Goal: Task Accomplishment & Management: Manage account settings

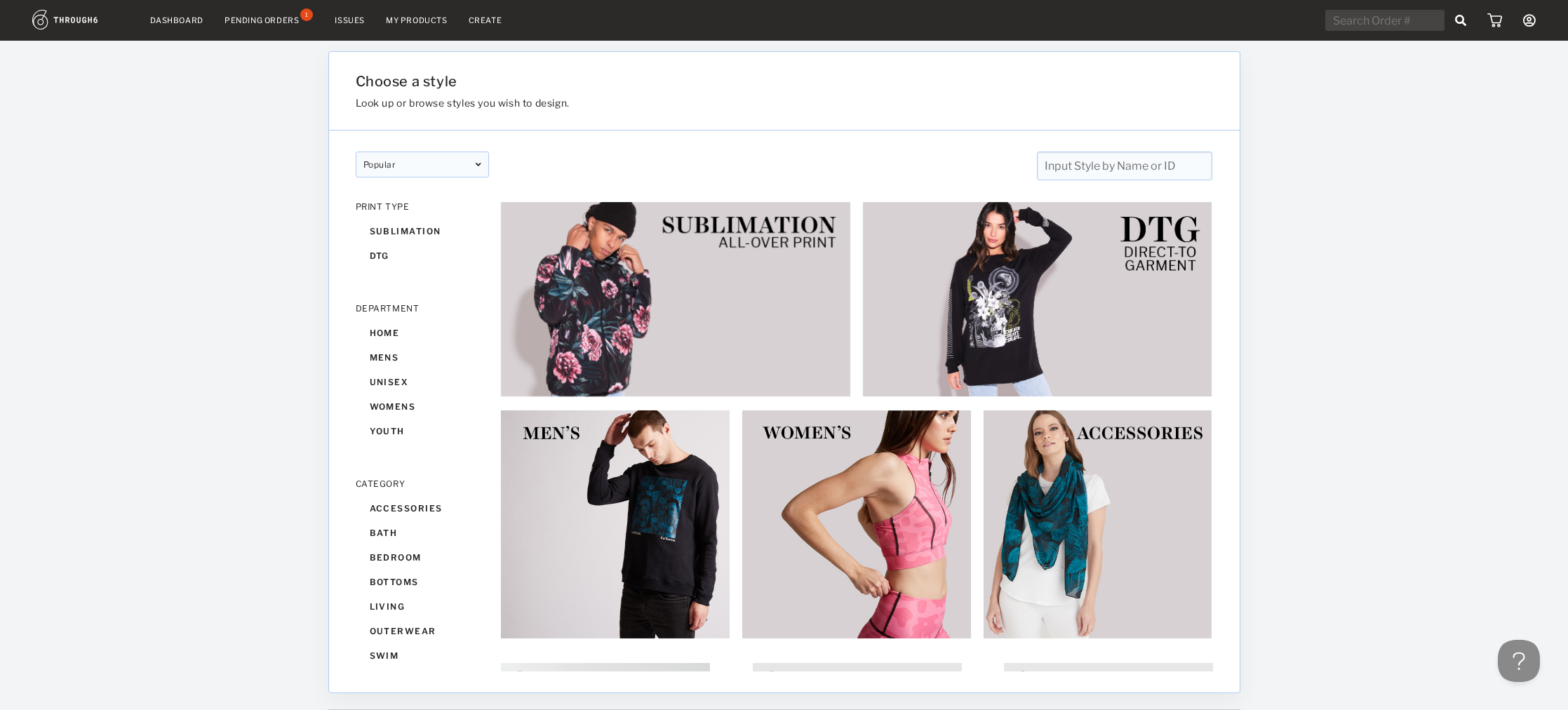
click at [284, 23] on div "Pending Orders" at bounding box center [262, 20] width 75 height 9
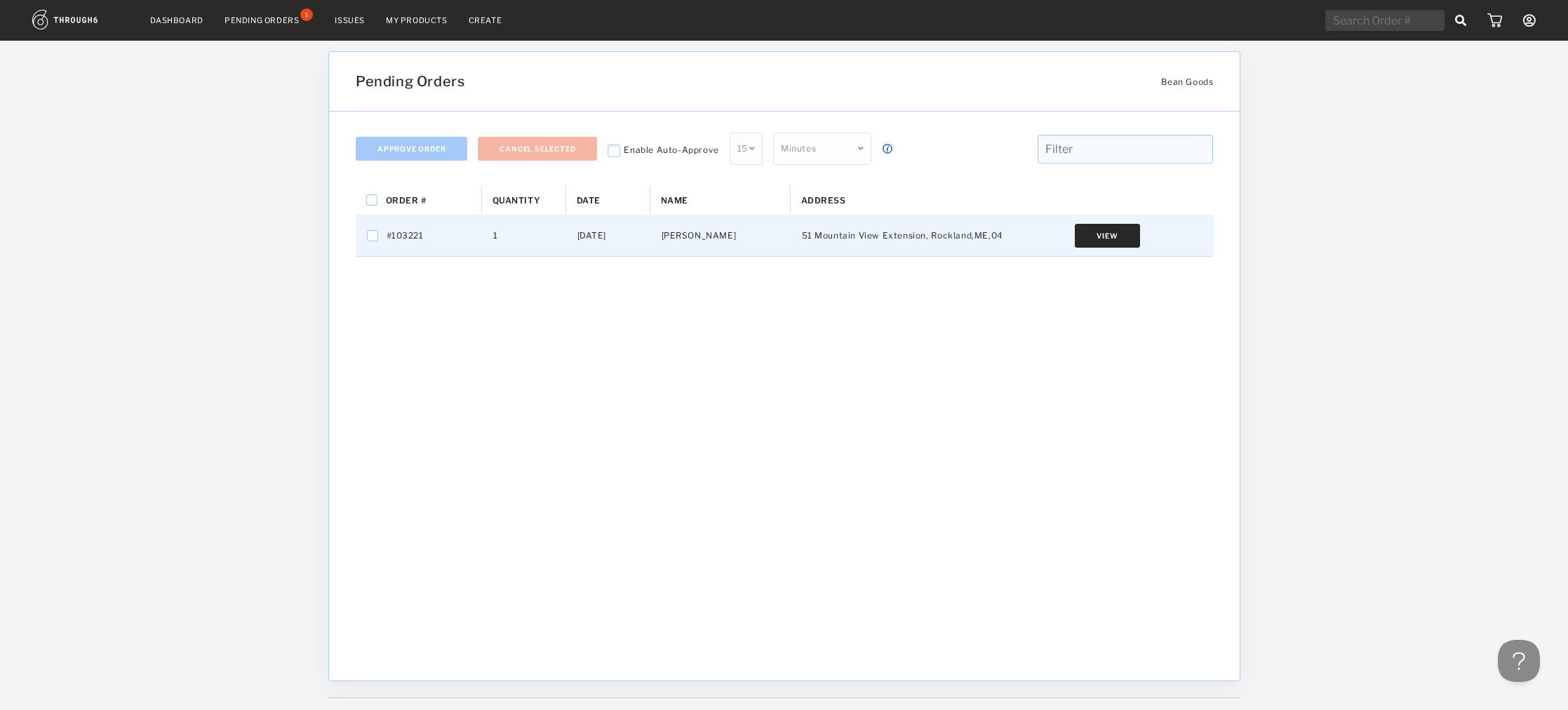
click at [1110, 242] on button "View" at bounding box center [1107, 236] width 64 height 24
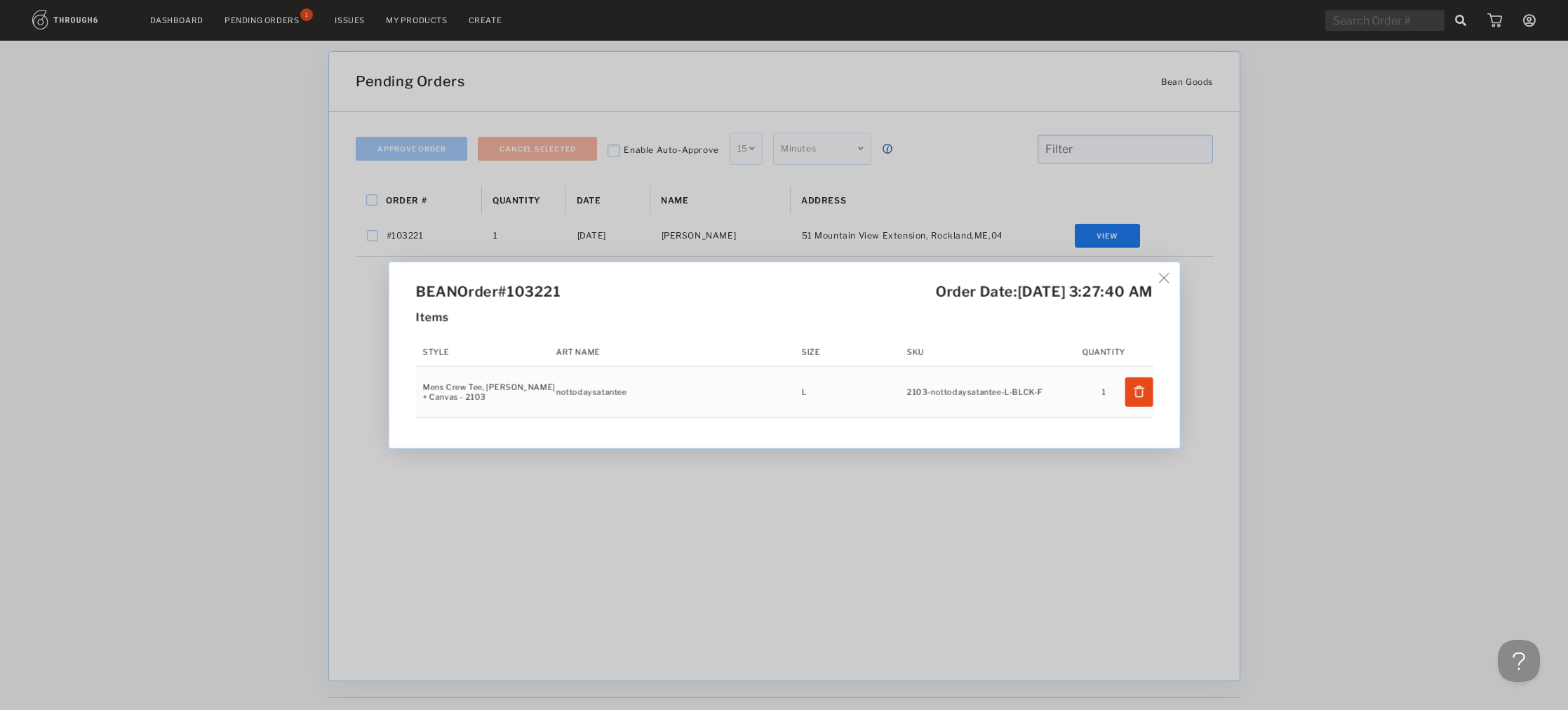
click at [1062, 491] on div "BEAN Order #103221 Order Date: 9/12/25, 3:27:40 AM Items Style Art Name Size SK…" at bounding box center [784, 355] width 1568 height 710
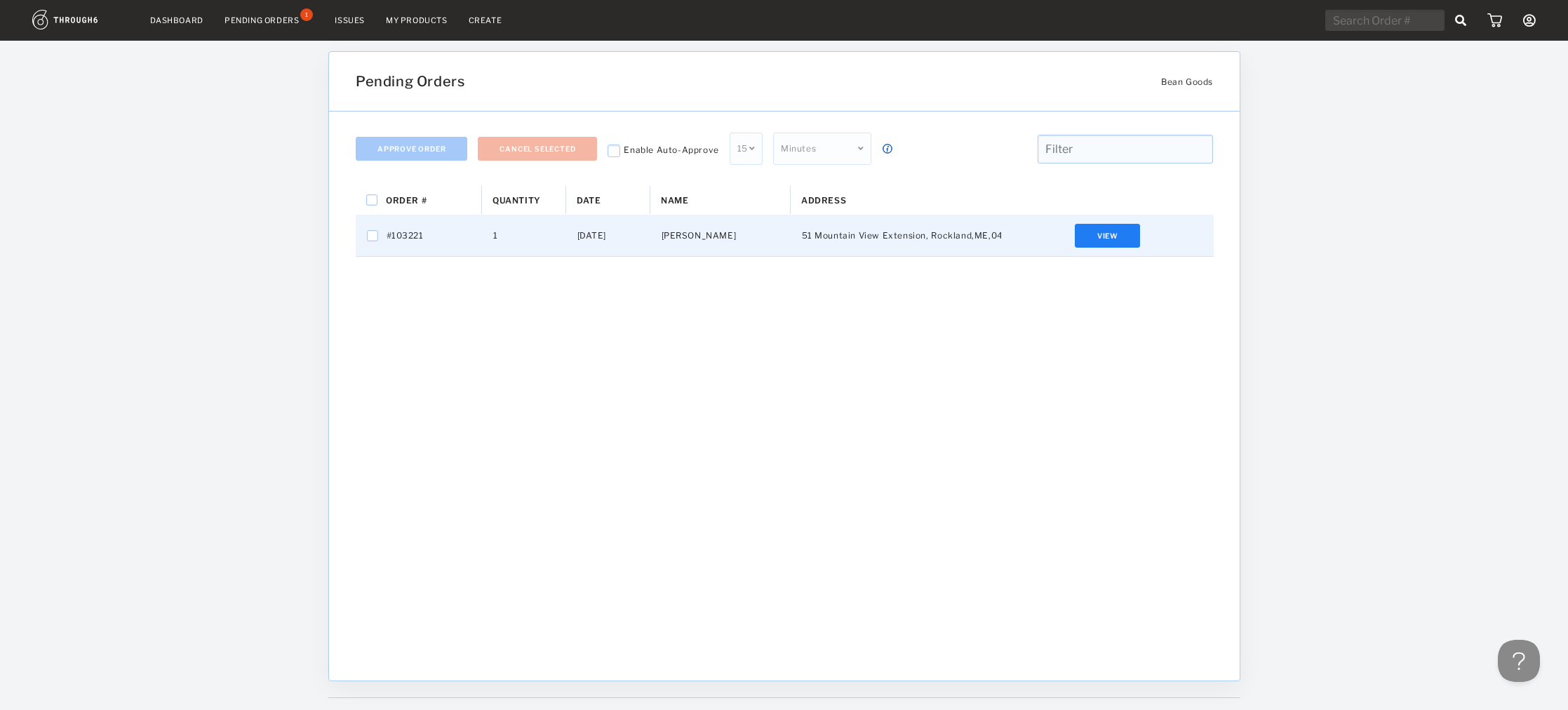
click at [389, 238] on span "#103221" at bounding box center [405, 235] width 37 height 18
checkbox input "true"
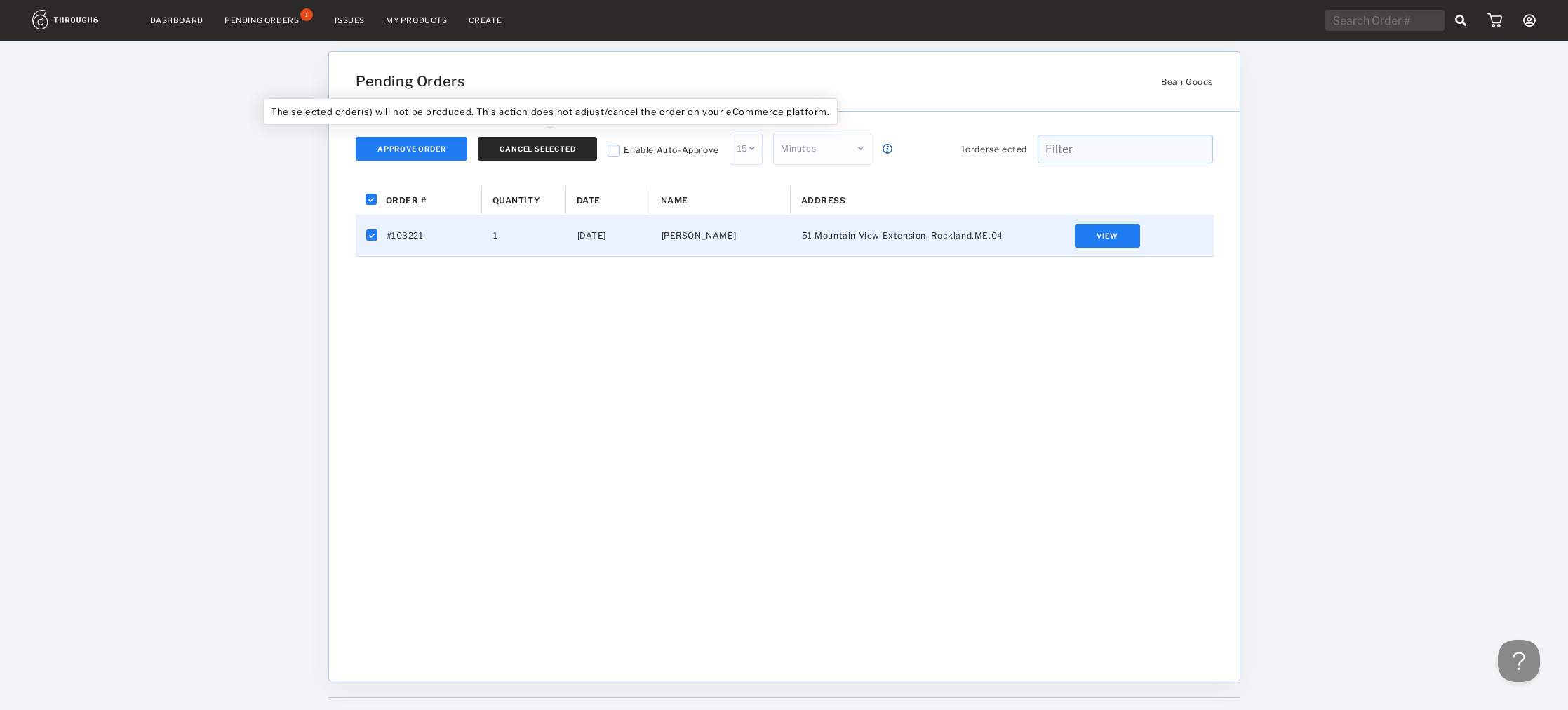
click at [515, 158] on button "Cancel Selected" at bounding box center [538, 149] width 119 height 24
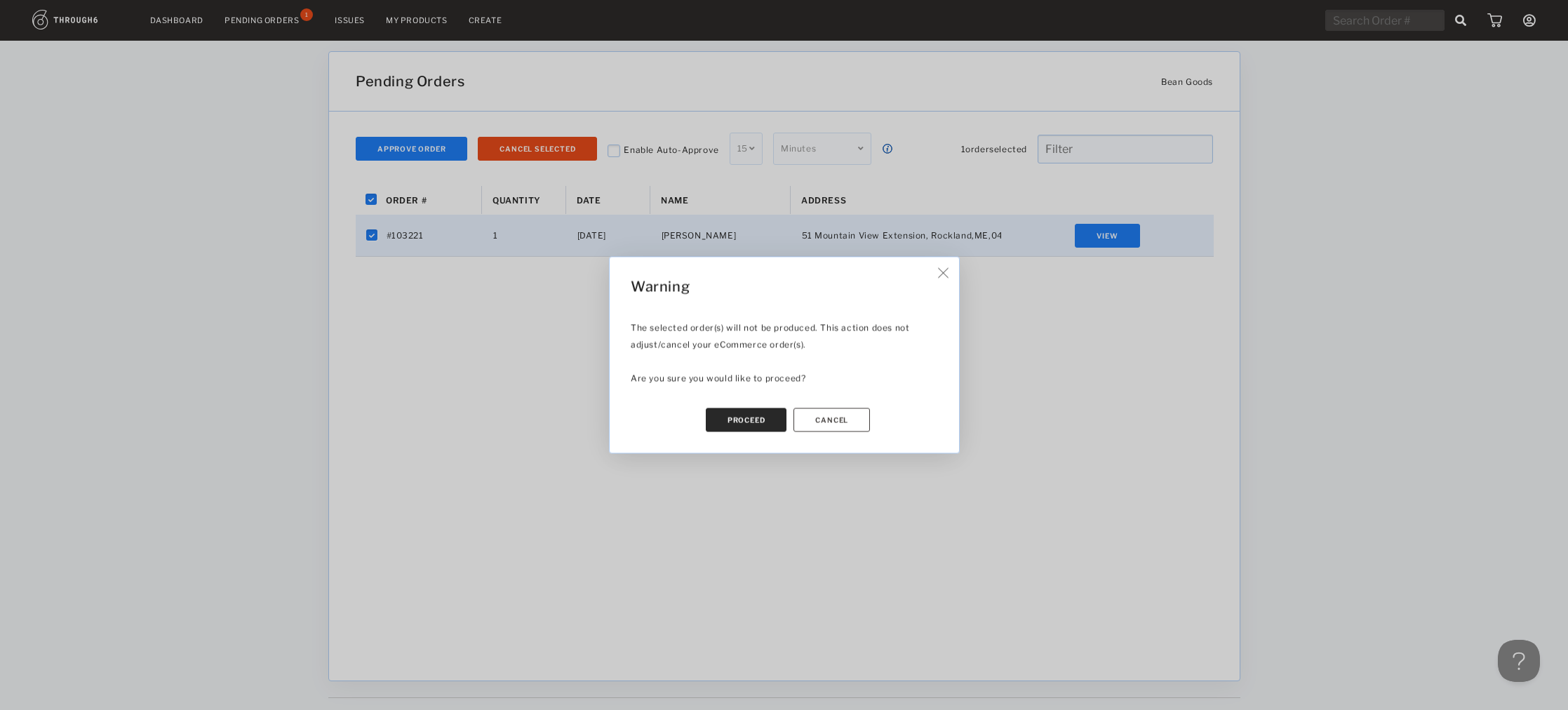
click at [728, 432] on button "Proceed" at bounding box center [746, 420] width 82 height 24
